Goal: Information Seeking & Learning: Learn about a topic

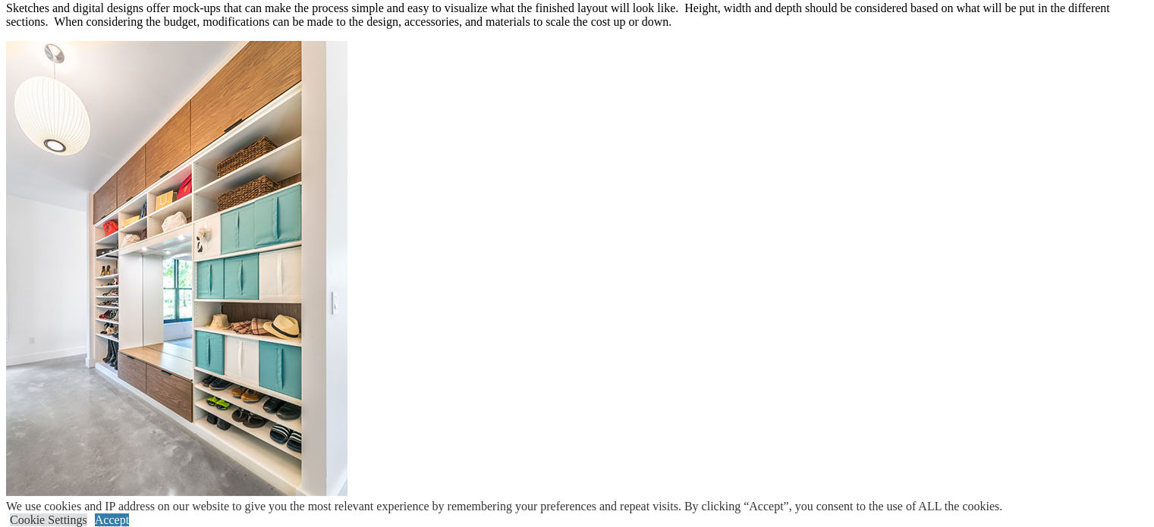
scroll to position [1821, 0]
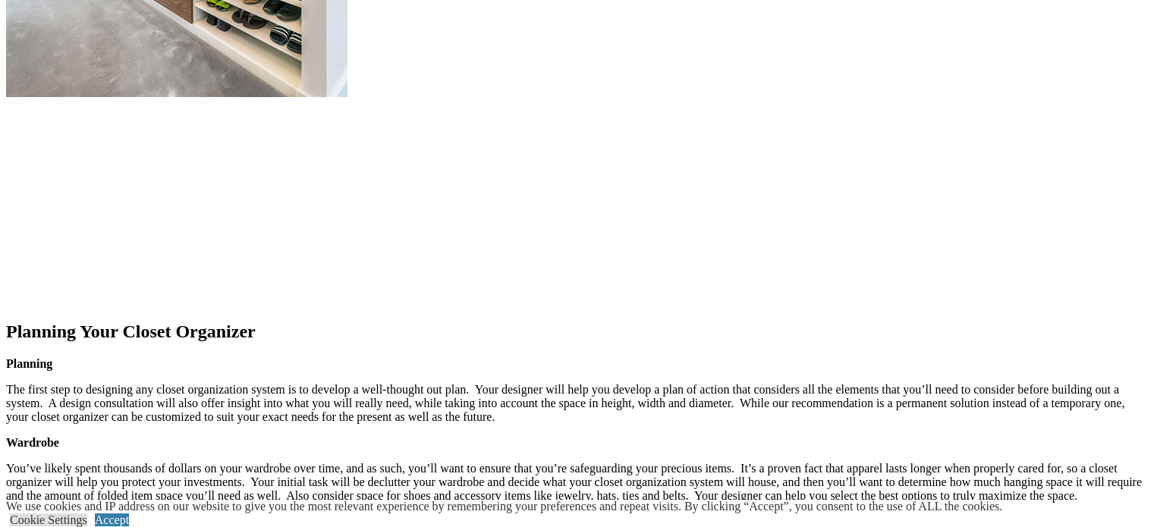
scroll to position [2226, 0]
